Goal: Find specific page/section: Find specific page/section

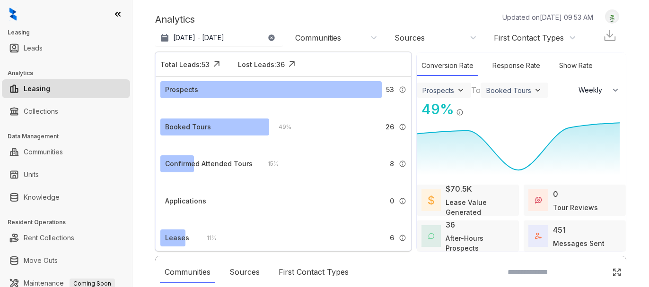
select select "******"
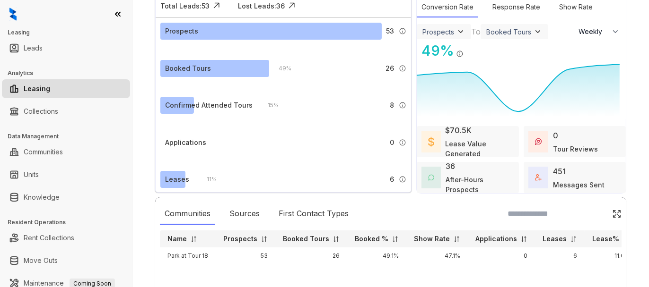
scroll to position [100, 0]
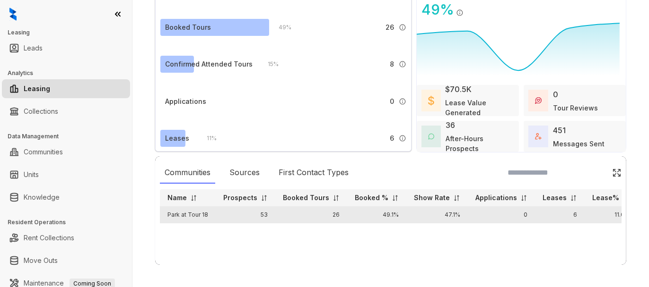
click at [205, 211] on td "Park at Tour 18" at bounding box center [188, 215] width 56 height 17
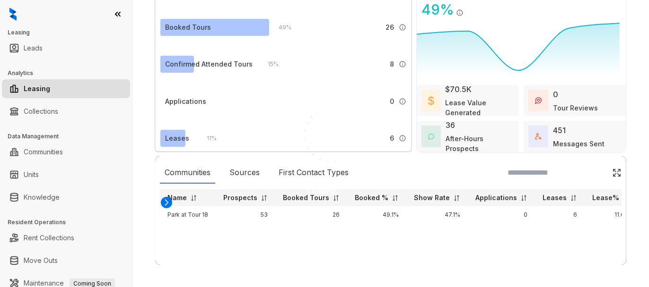
select select "******"
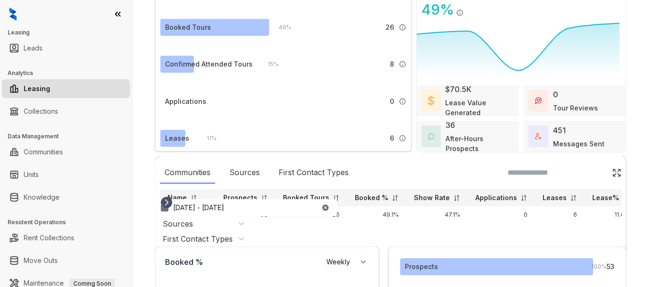
click at [162, 198] on icon at bounding box center [166, 202] width 9 height 9
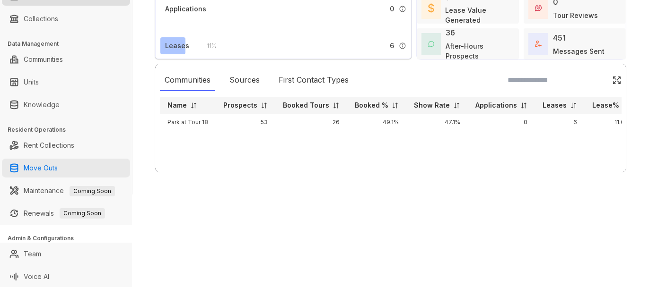
scroll to position [93, 0]
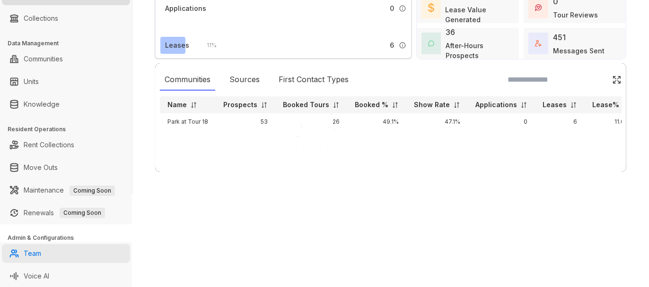
click at [33, 251] on link "Team" at bounding box center [32, 253] width 17 height 19
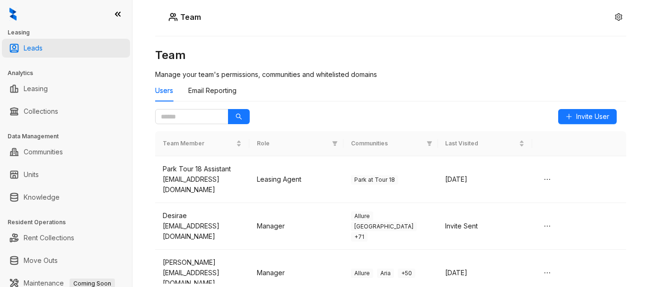
click at [40, 46] on link "Leads" at bounding box center [33, 48] width 19 height 19
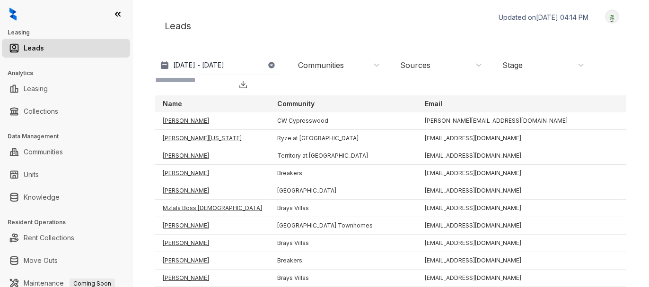
click at [355, 66] on div "Communities" at bounding box center [339, 65] width 82 height 10
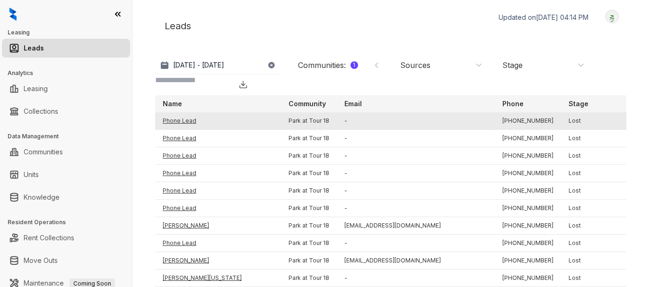
click at [186, 130] on td "Phone Lead" at bounding box center [218, 120] width 126 height 17
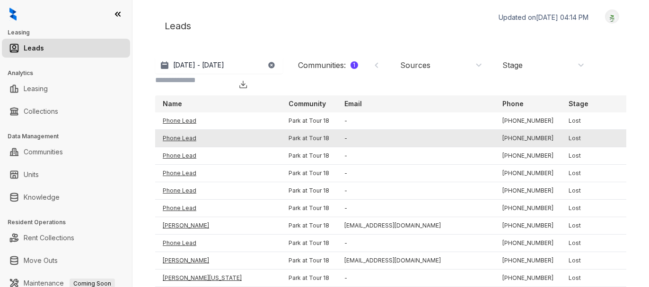
click at [188, 147] on td "Phone Lead" at bounding box center [218, 138] width 126 height 17
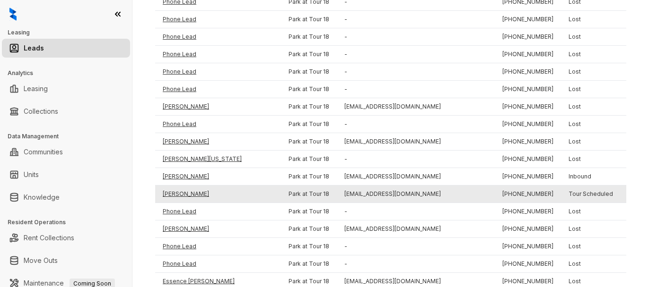
scroll to position [142, 0]
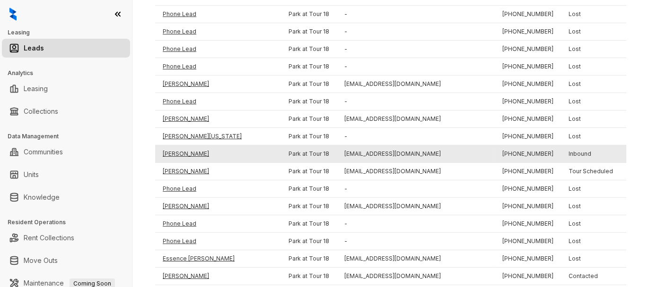
click at [188, 163] on td "[PERSON_NAME]" at bounding box center [218, 154] width 126 height 17
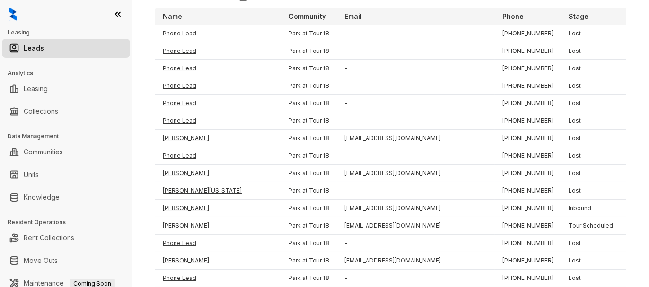
scroll to position [0, 0]
